Goal: Task Accomplishment & Management: Use online tool/utility

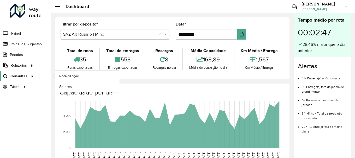
scroll to position [342, 0]
click at [77, 77] on span "Roteirização" at bounding box center [69, 76] width 21 height 5
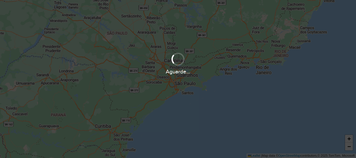
scroll to position [342, 0]
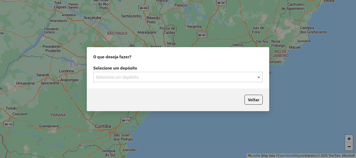
click at [260, 76] on span at bounding box center [260, 77] width 7 height 6
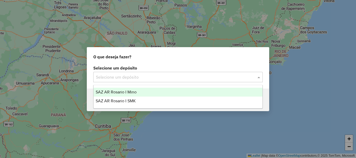
click at [122, 92] on span "SAZ AR Rosario I Mino" at bounding box center [116, 92] width 41 height 4
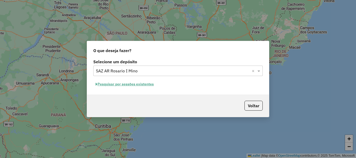
click at [124, 85] on button "Pesquisar por sessões existentes" at bounding box center [124, 84] width 63 height 8
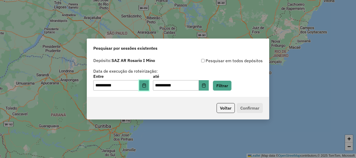
click at [146, 85] on icon "Choose Date" at bounding box center [143, 86] width 3 height 4
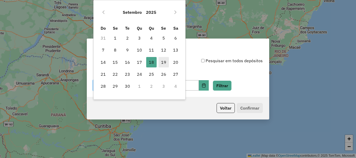
click at [162, 62] on span "19" at bounding box center [164, 62] width 10 height 10
type input "**********"
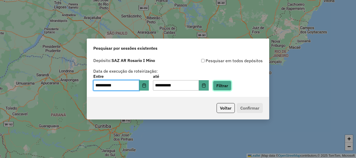
click at [232, 87] on button "Filtrar" at bounding box center [222, 86] width 19 height 10
